Goal: Check status: Check status

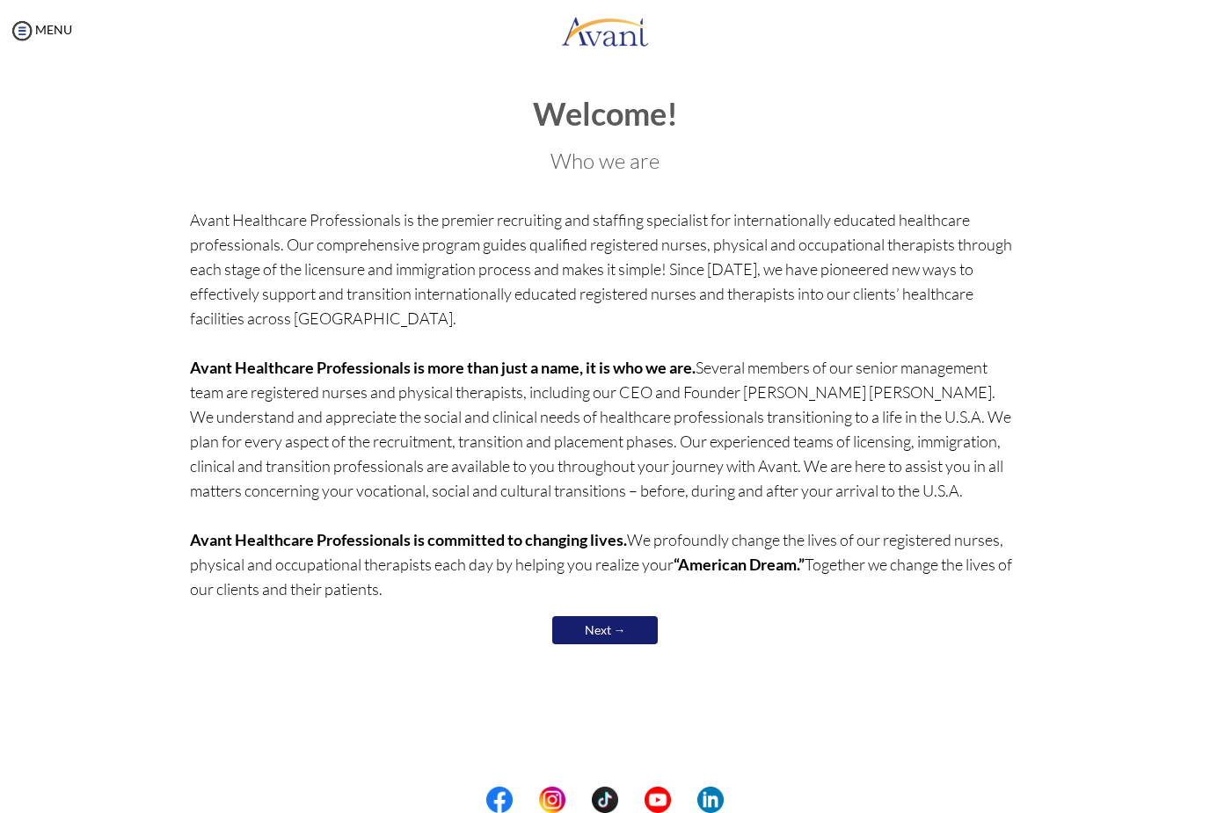
click at [633, 622] on link "Next →" at bounding box center [605, 630] width 106 height 28
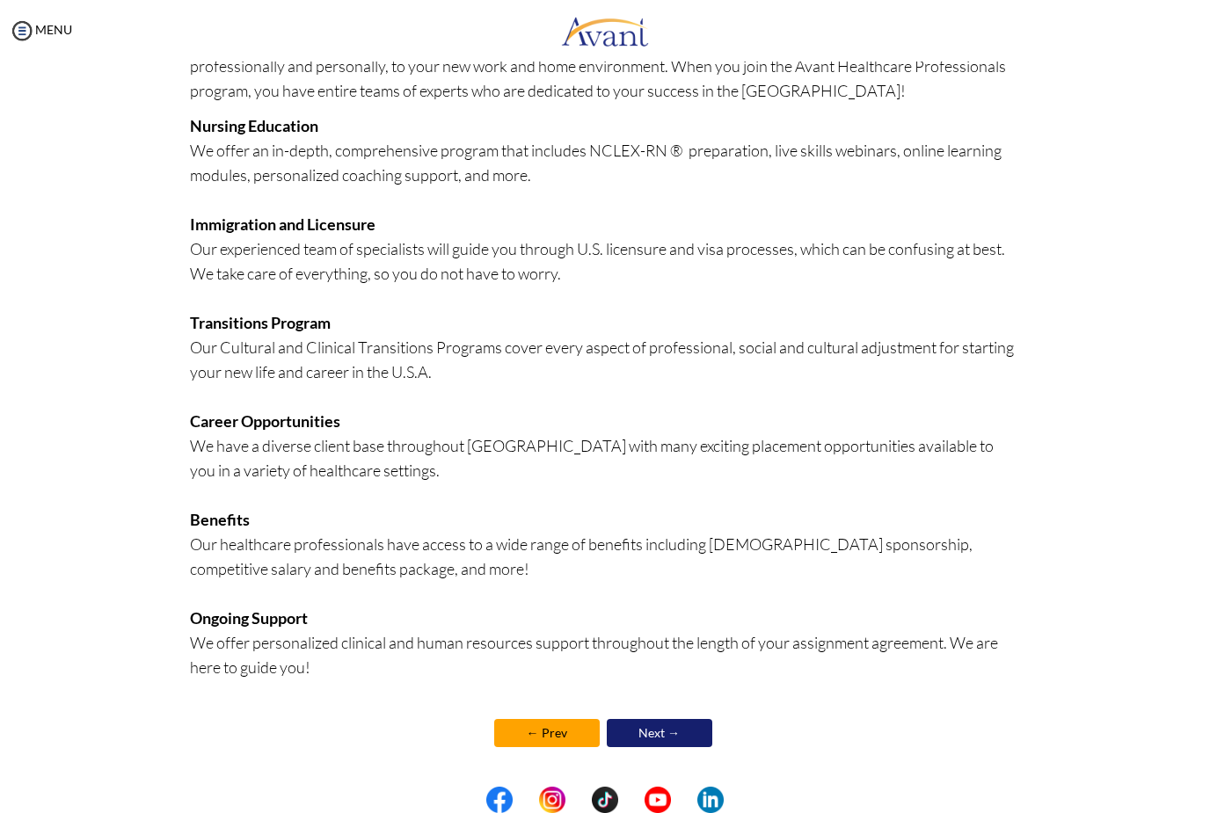
scroll to position [175, 0]
click at [689, 729] on link "Next →" at bounding box center [660, 733] width 106 height 28
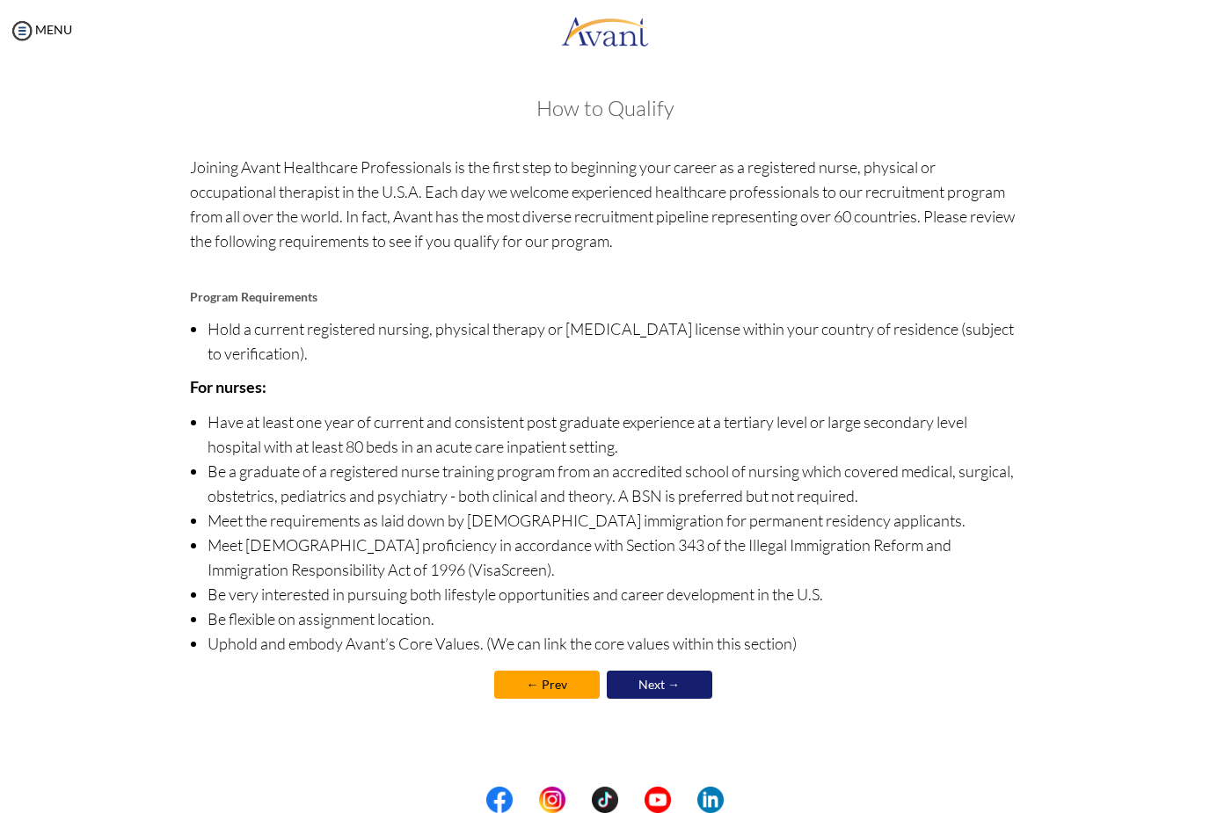
click at [683, 697] on link "Next →" at bounding box center [660, 685] width 106 height 28
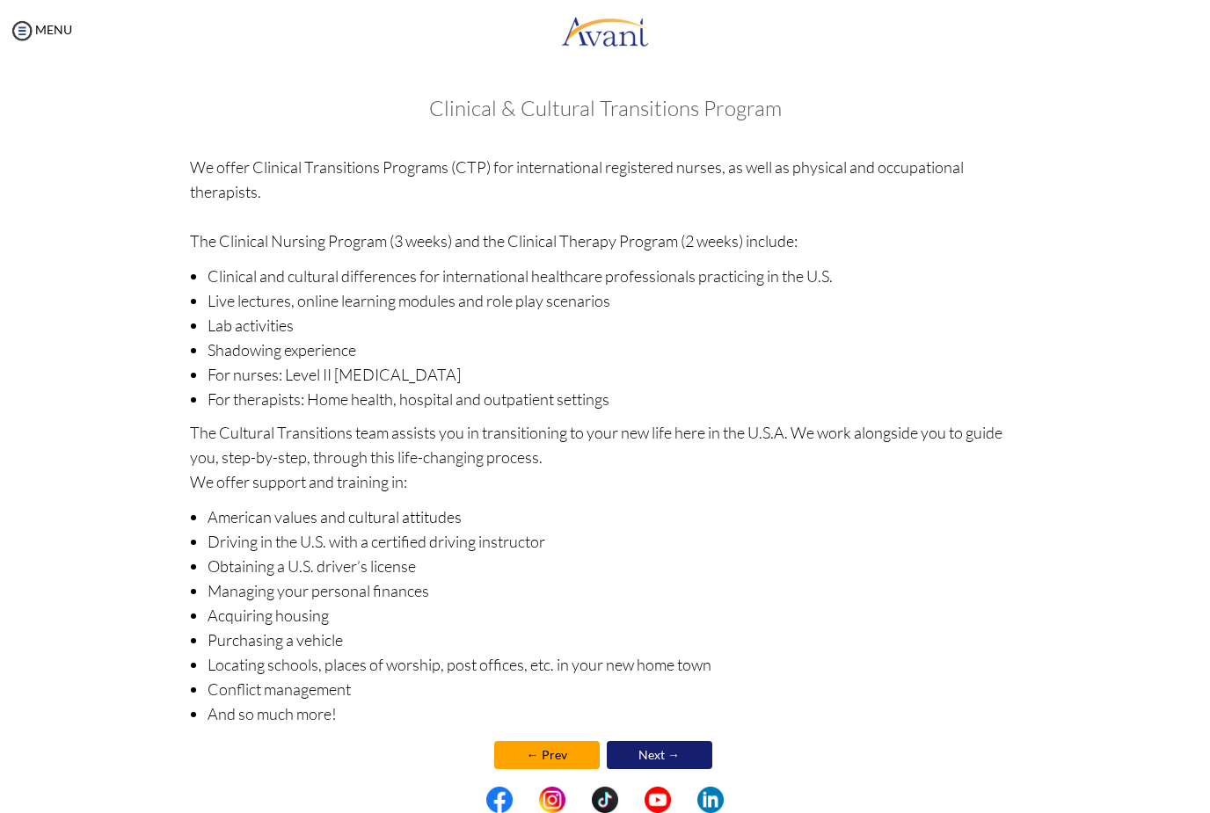
click at [675, 763] on link "Next →" at bounding box center [660, 755] width 106 height 28
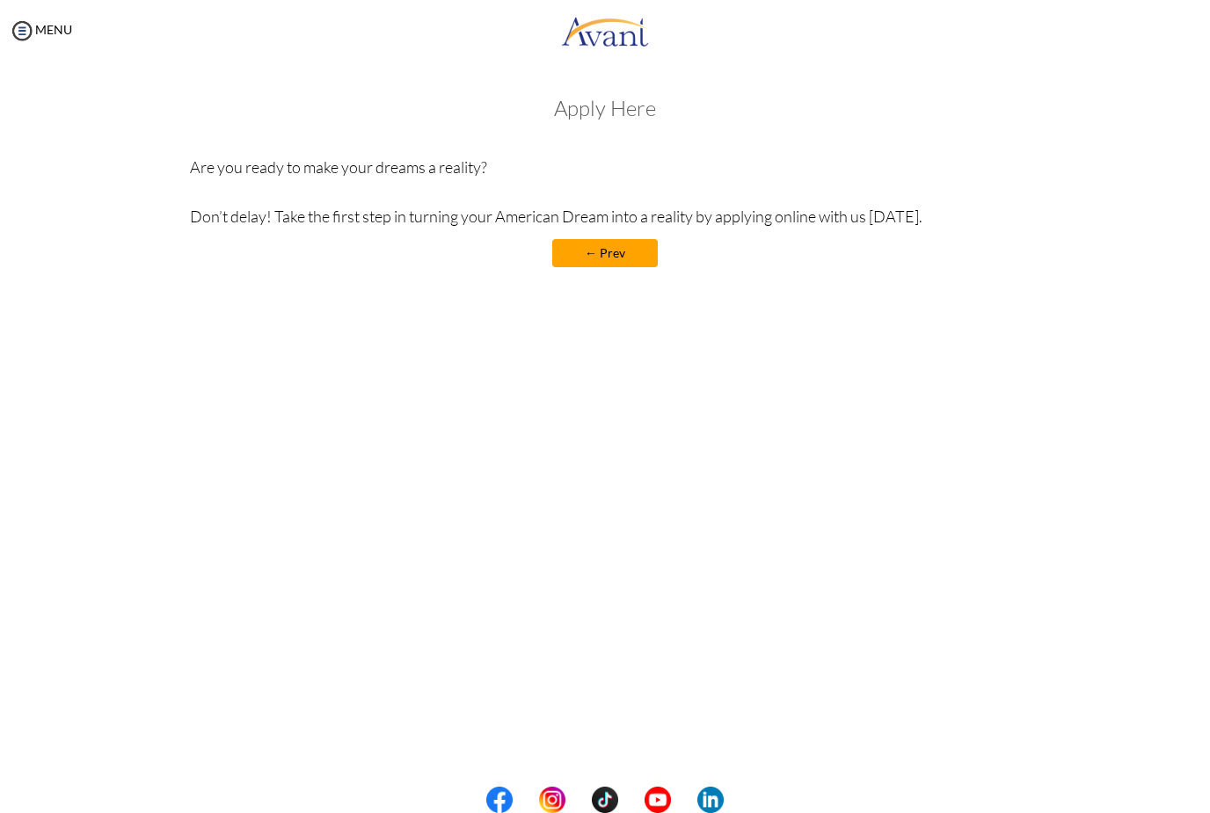
click at [632, 223] on p "Are you ready to make your dreams a reality? Don’t delay! Take the first step i…" at bounding box center [605, 192] width 831 height 74
click at [24, 23] on img at bounding box center [22, 31] width 26 height 26
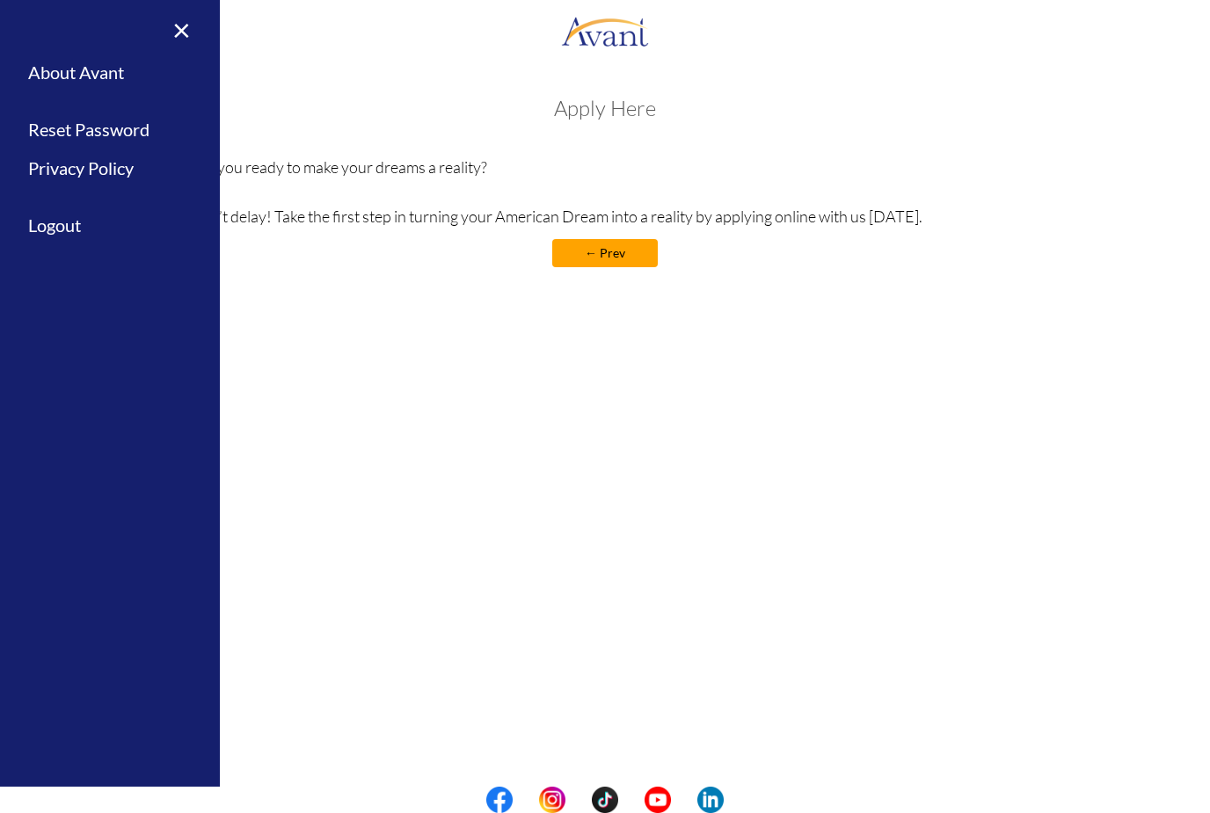
click at [434, 553] on div "My Status What is the next step? We would like you to watch the introductory vi…" at bounding box center [605, 468] width 1210 height 813
click at [84, 210] on link "Logout" at bounding box center [110, 226] width 220 height 40
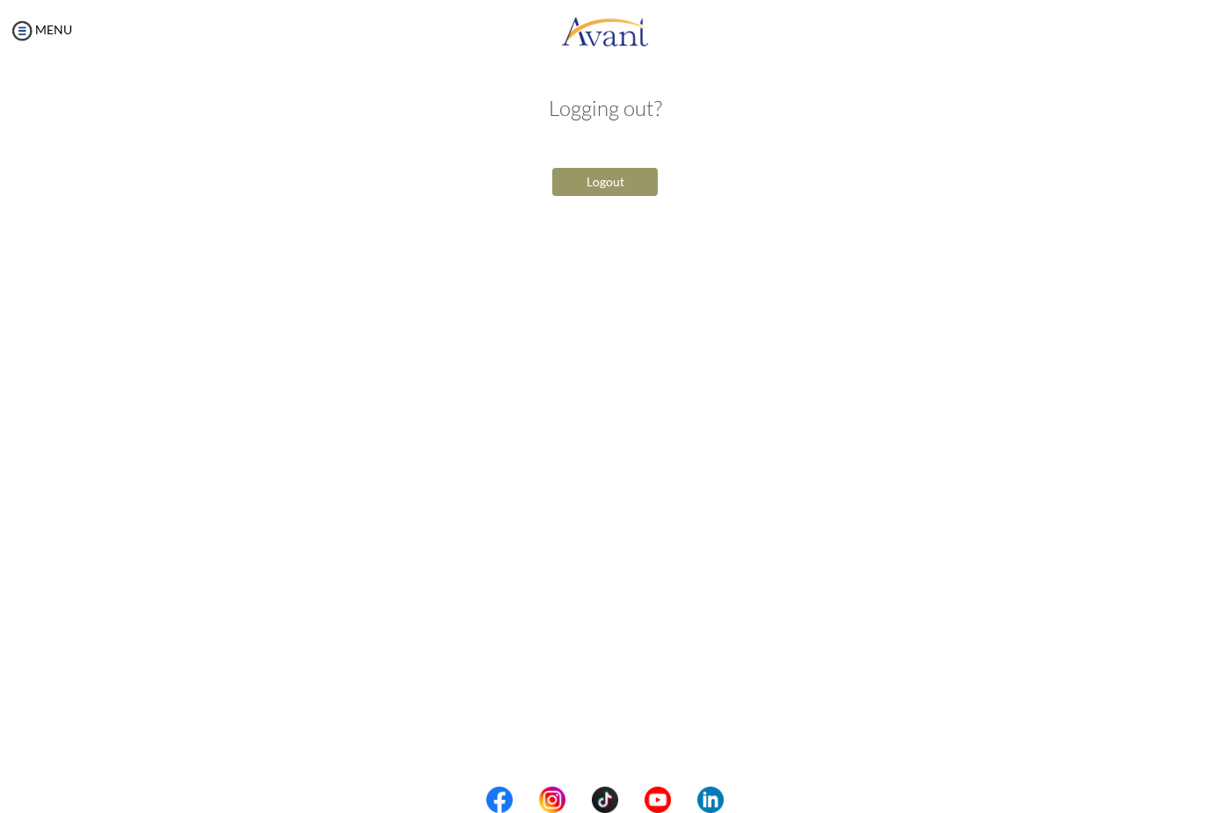
click at [607, 169] on button "Logout" at bounding box center [605, 182] width 106 height 28
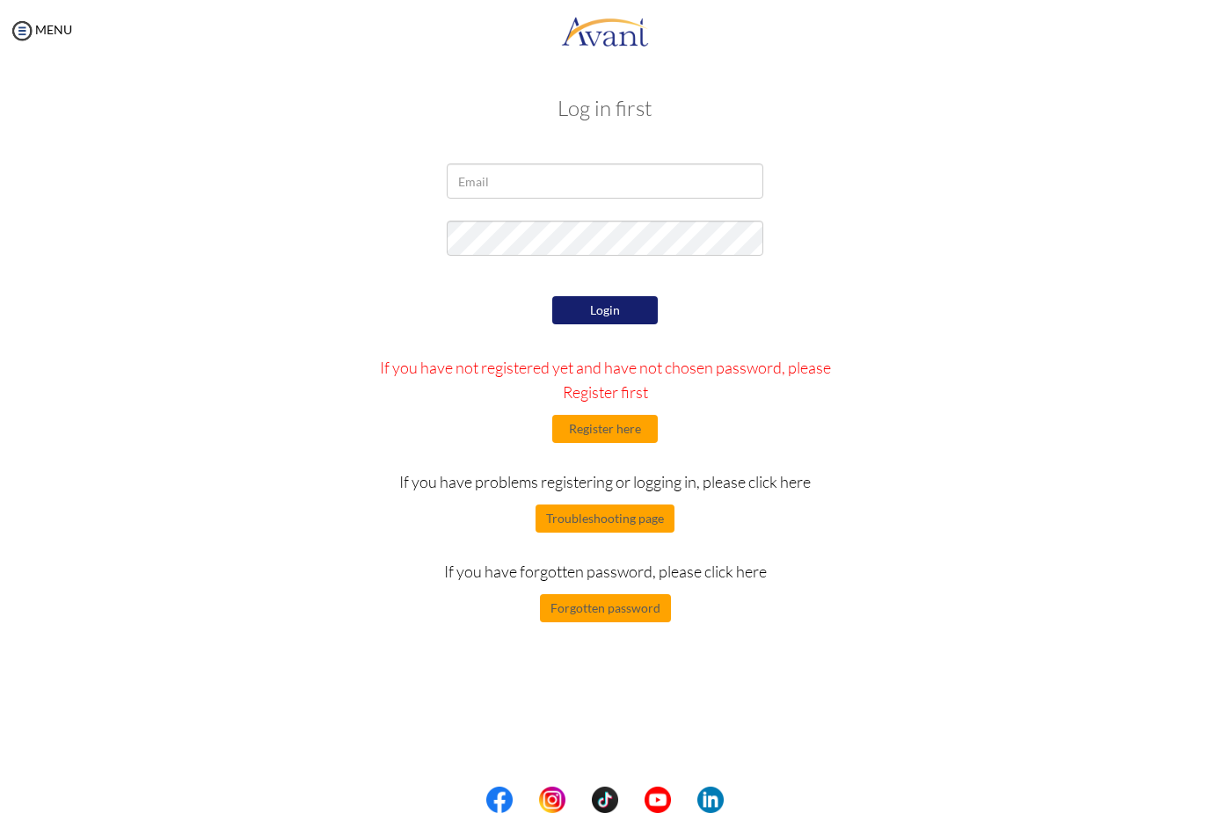
click at [607, 314] on button "Login" at bounding box center [605, 310] width 106 height 28
click at [629, 171] on input "email" at bounding box center [605, 181] width 317 height 35
type input "[EMAIL_ADDRESS][DOMAIN_NAME]"
click at [625, 301] on button "Login" at bounding box center [605, 310] width 106 height 28
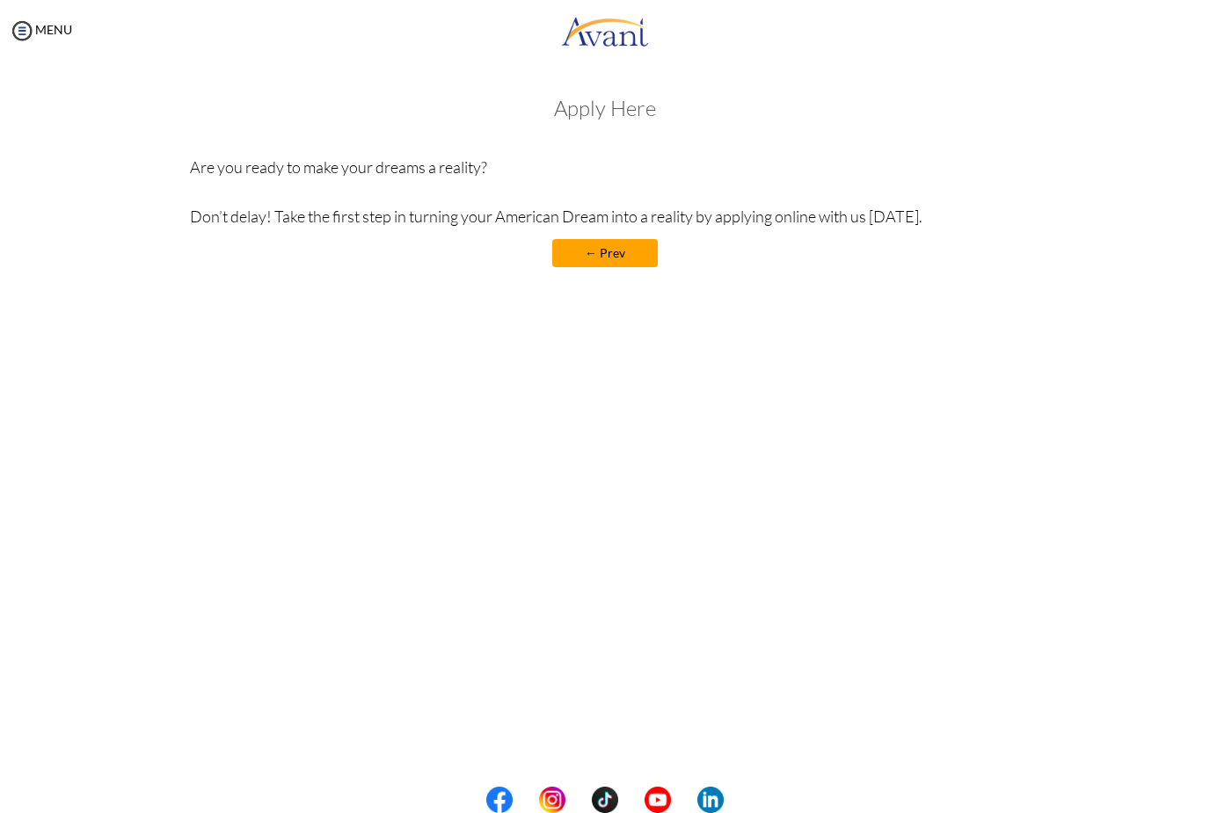
click at [617, 239] on link "← Prev" at bounding box center [605, 253] width 106 height 28
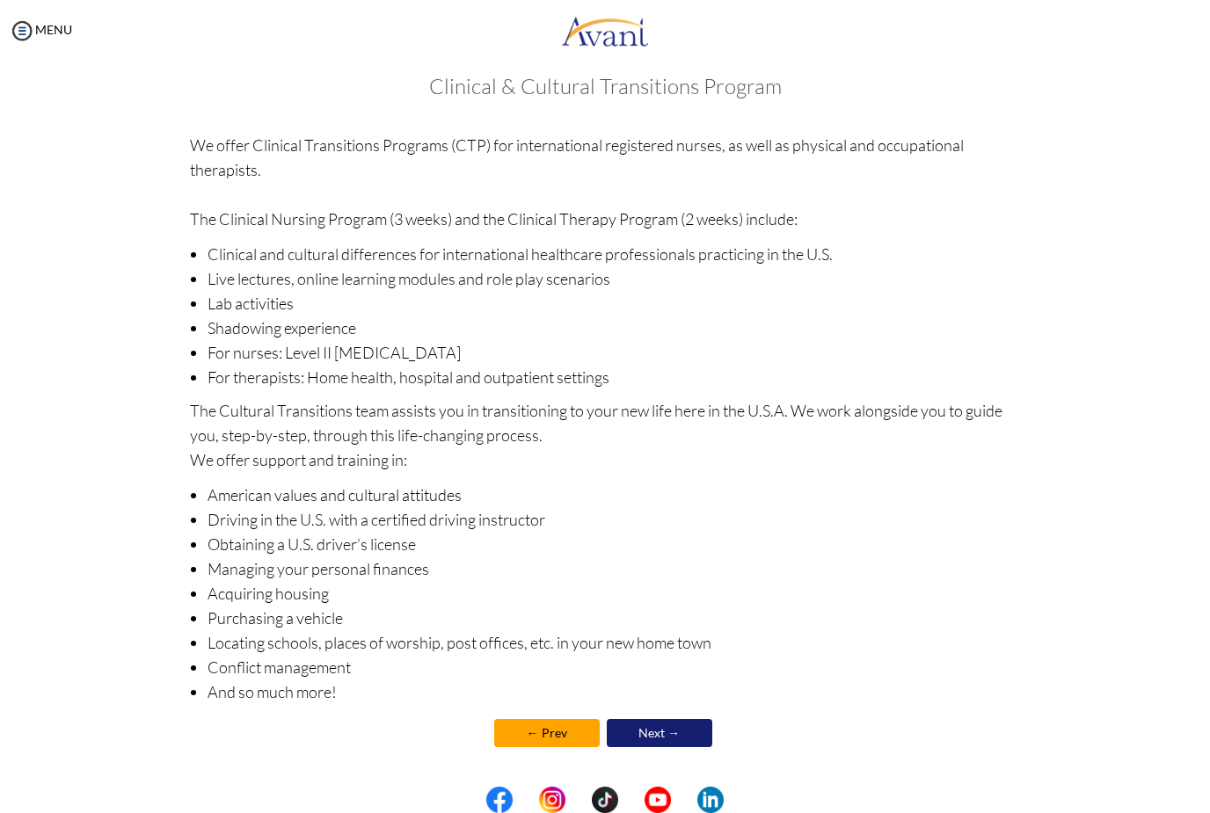
scroll to position [22, 0]
click at [663, 740] on link "Next →" at bounding box center [660, 733] width 106 height 28
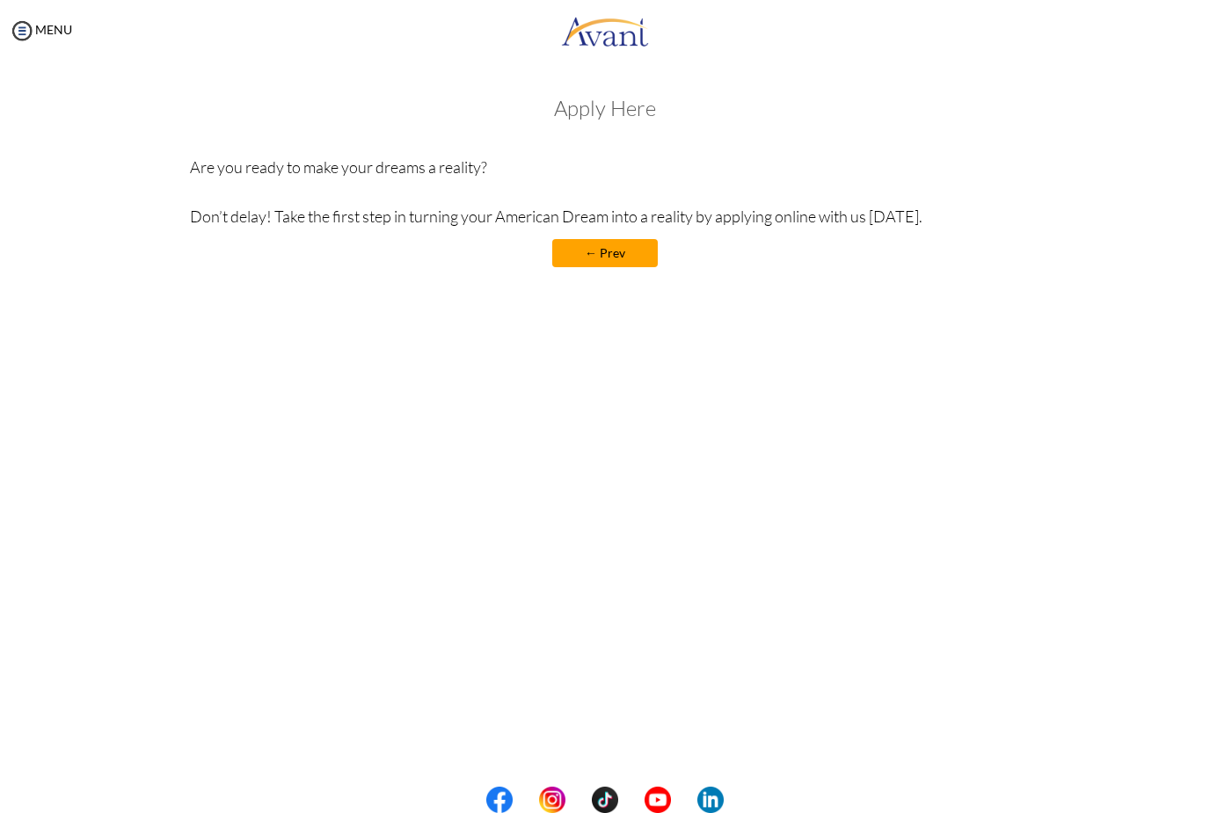
click at [598, 97] on h3 "Apply Here" at bounding box center [605, 108] width 831 height 23
click at [616, 104] on h3 "Apply Here" at bounding box center [605, 108] width 831 height 23
click at [600, 33] on img at bounding box center [605, 30] width 88 height 53
click at [595, 119] on h3 "Apply Here" at bounding box center [605, 108] width 831 height 23
click at [362, 223] on p "Are you ready to make your dreams a reality? Don’t delay! Take the first step i…" at bounding box center [605, 192] width 831 height 74
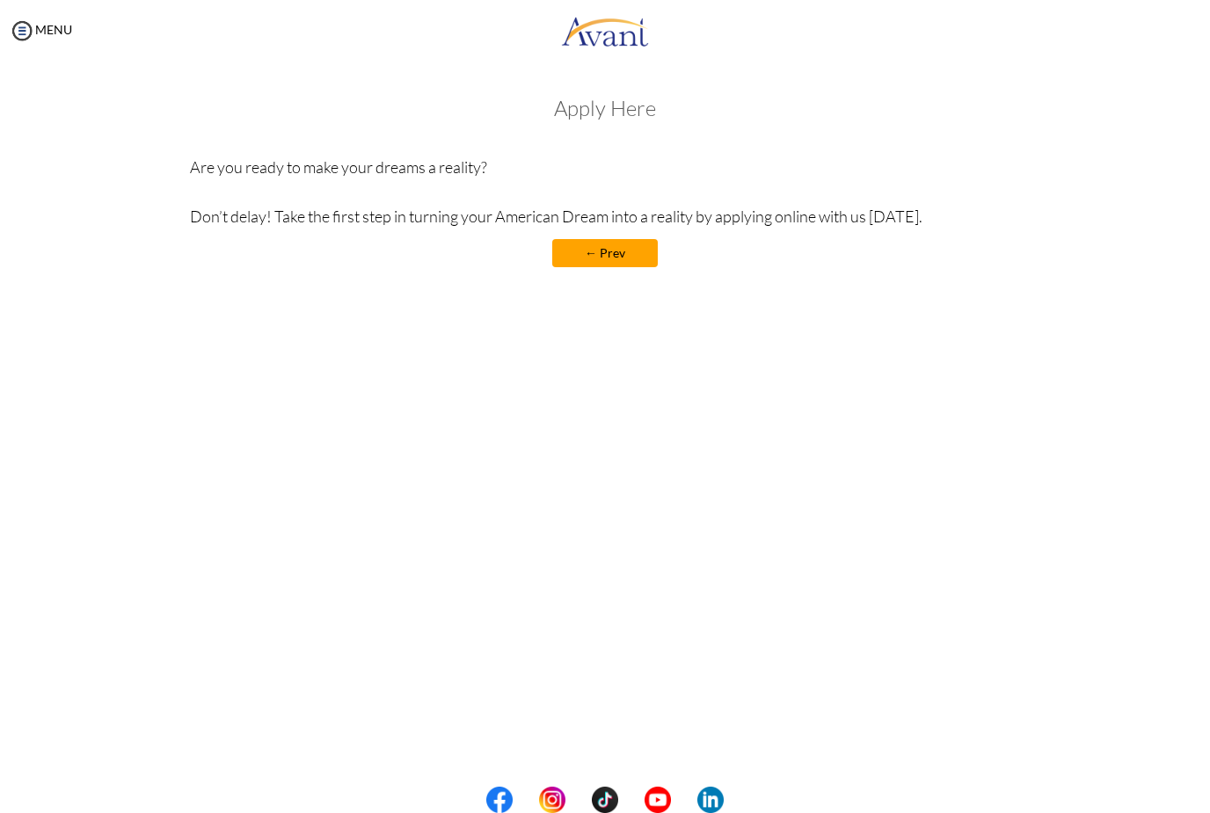
click at [579, 229] on div "Apply Here Are you ready to make your dreams a reality? Don’t delay! Take the f…" at bounding box center [605, 191] width 831 height 188
click at [11, 39] on img at bounding box center [22, 31] width 26 height 26
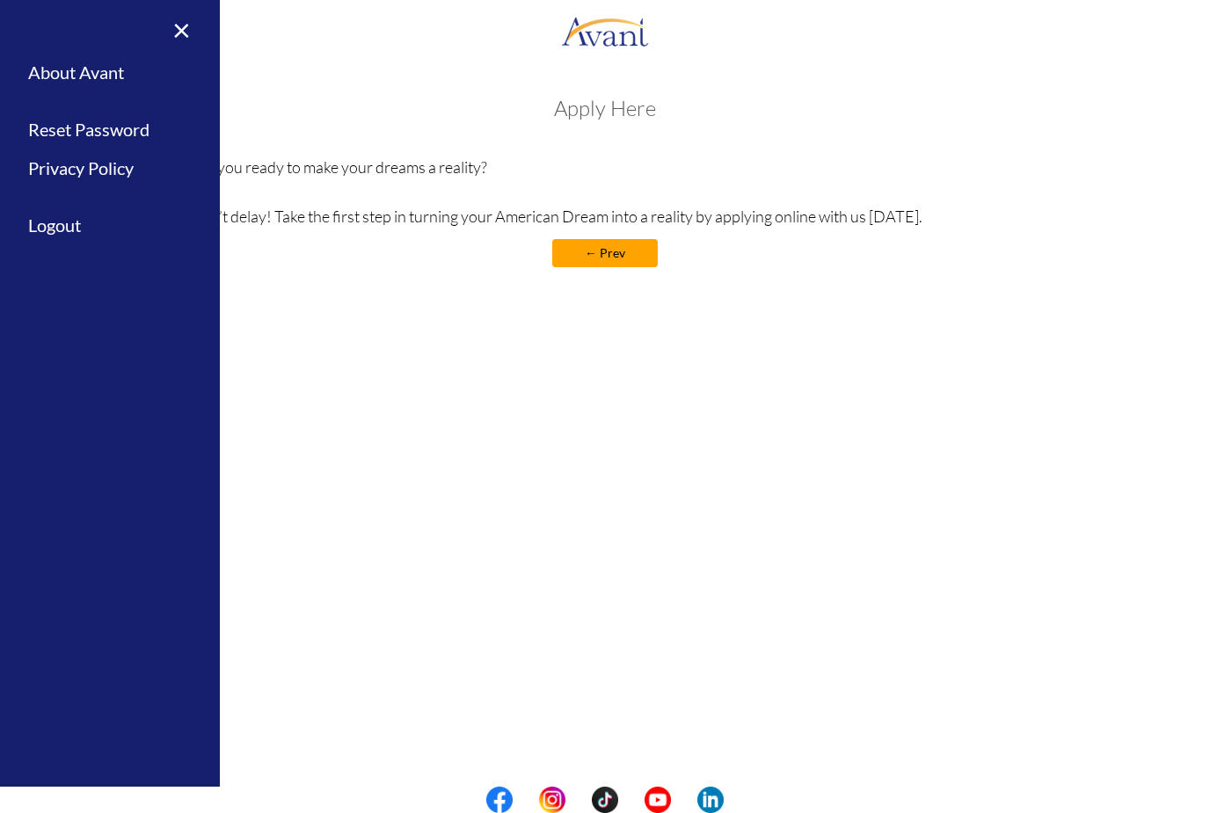
click at [47, 84] on link "About Avant" at bounding box center [110, 73] width 220 height 40
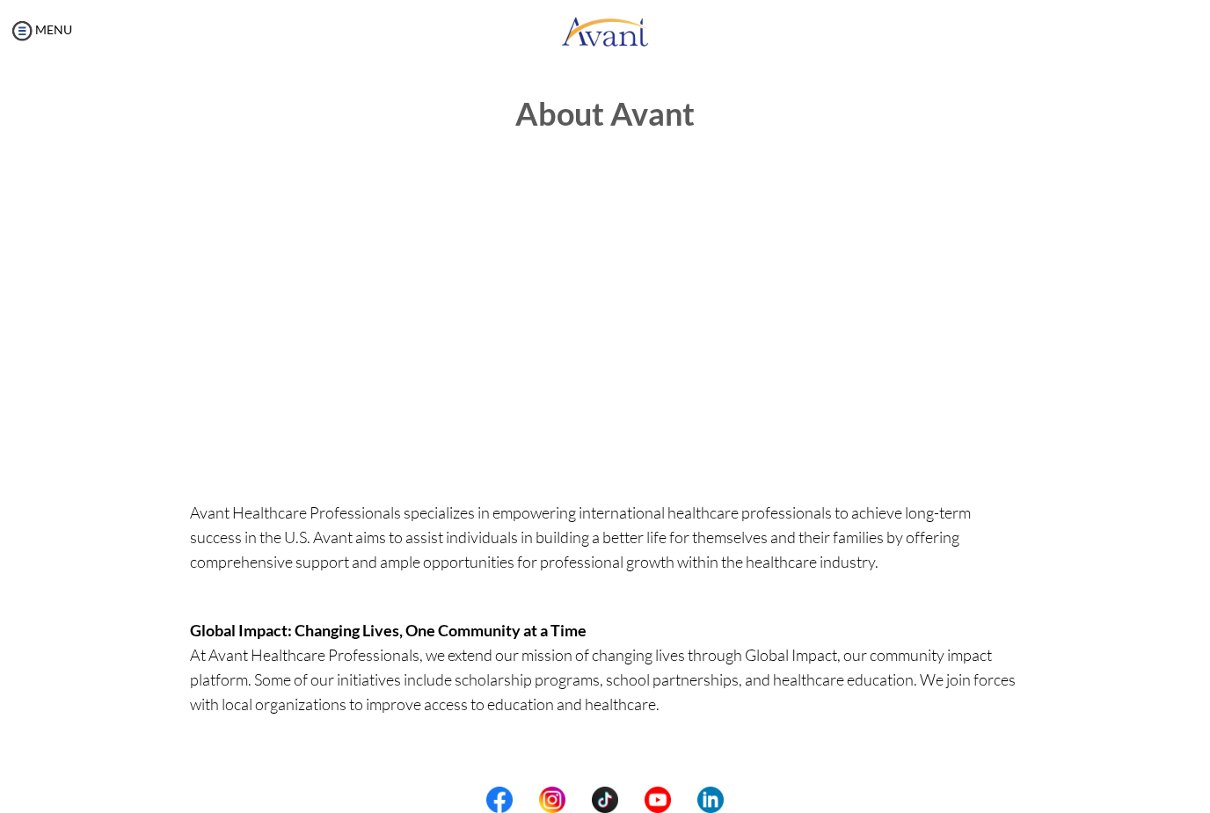
scroll to position [0, 0]
